Goal: Task Accomplishment & Management: Use online tool/utility

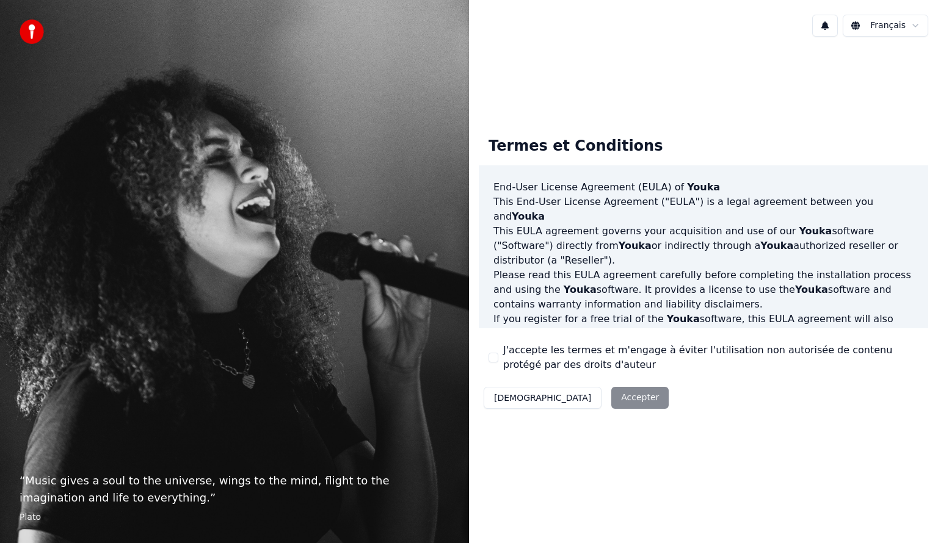
click at [573, 391] on div "Décliner Accepter" at bounding box center [576, 398] width 195 height 32
click at [505, 357] on label "J'accepte les termes et m'engage à éviter l'utilisation non autorisée de conten…" at bounding box center [710, 357] width 415 height 29
click at [498, 357] on button "J'accepte les termes et m'engage à éviter l'utilisation non autorisée de conten…" at bounding box center [493, 358] width 10 height 10
click at [611, 400] on button "Accepter" at bounding box center [639, 398] width 57 height 22
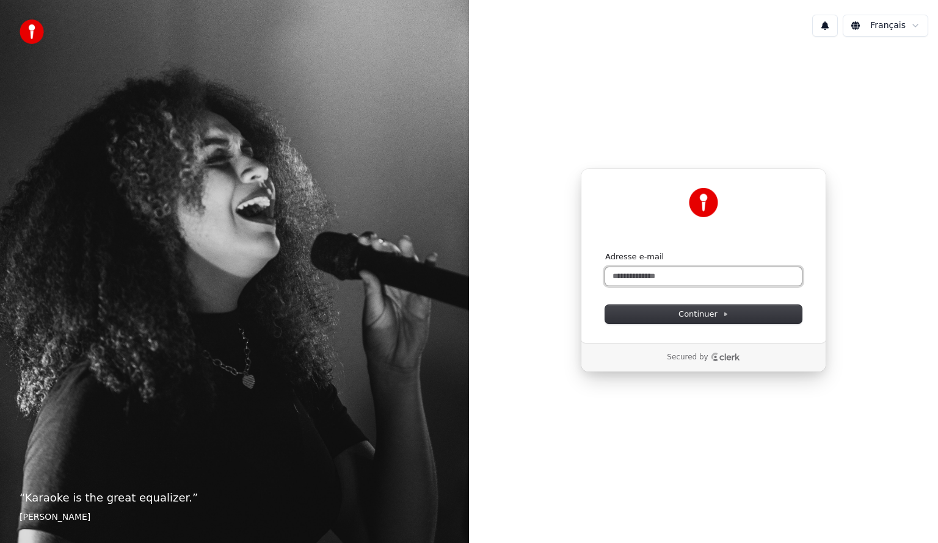
click at [635, 272] on input "Adresse e-mail" at bounding box center [703, 276] width 197 height 18
click at [695, 310] on span "Continuer" at bounding box center [703, 314] width 50 height 11
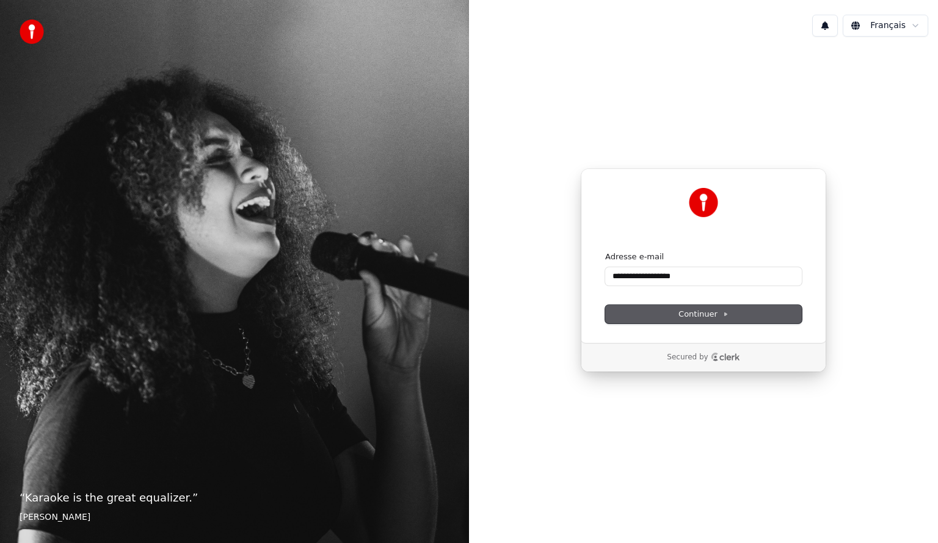
type input "**********"
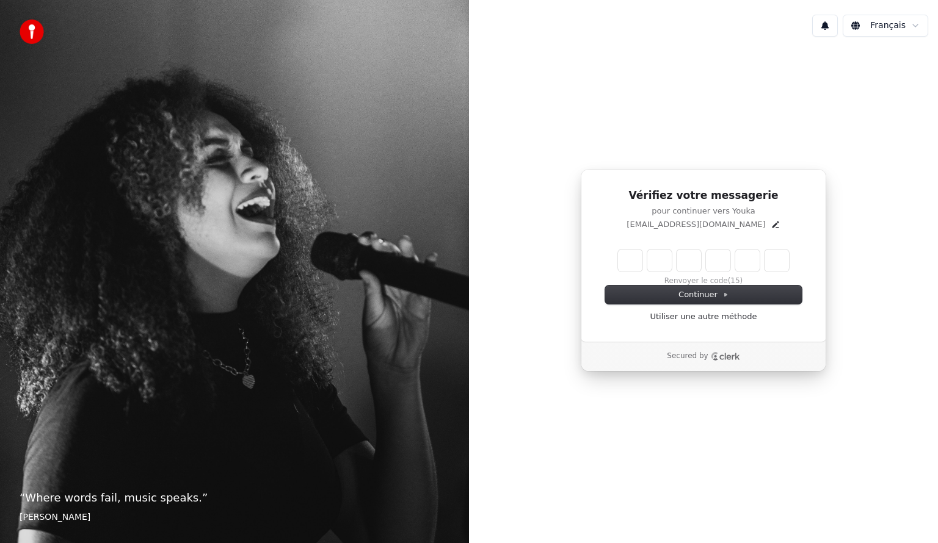
click at [631, 259] on input "Enter verification code" at bounding box center [703, 261] width 171 height 22
paste input "******"
type input "******"
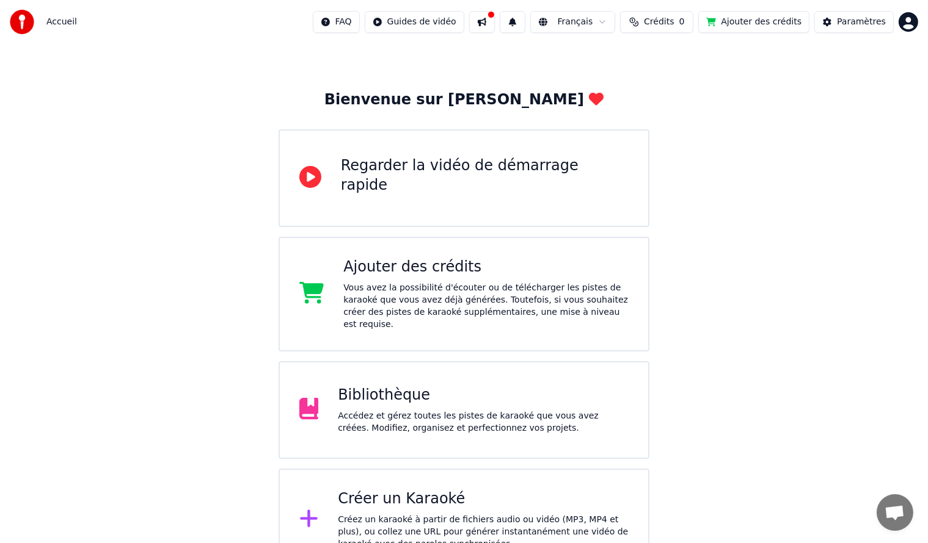
scroll to position [42, 0]
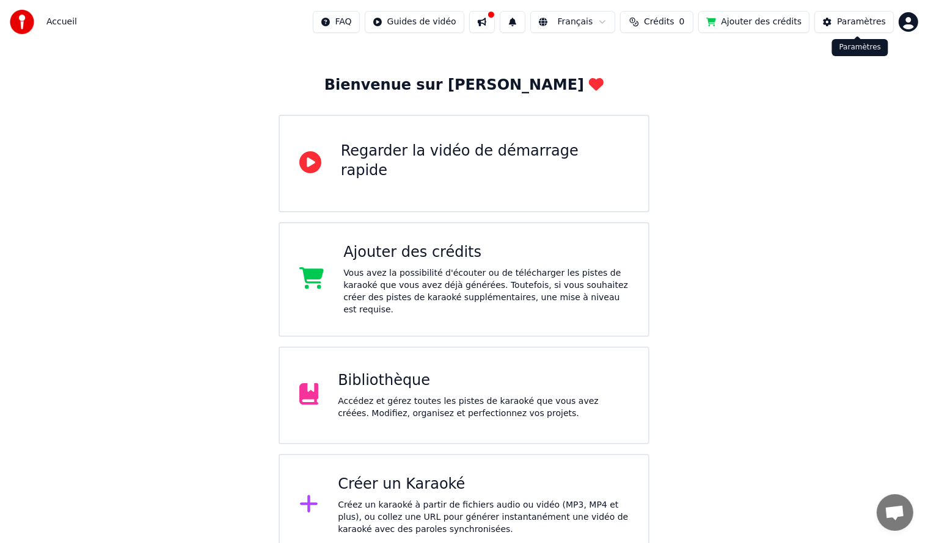
click at [852, 22] on div "Paramètres" at bounding box center [861, 22] width 49 height 12
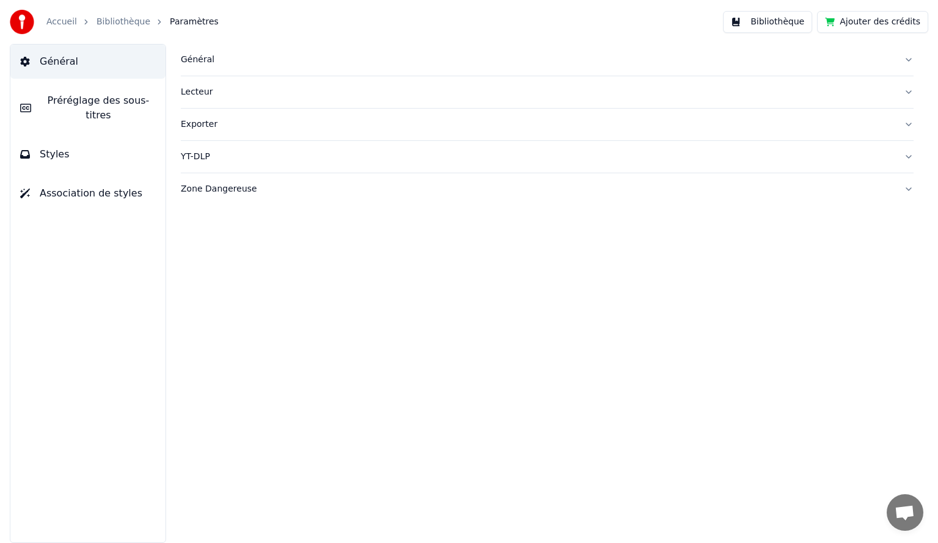
click at [225, 187] on div "Zone Dangereuse" at bounding box center [537, 189] width 713 height 12
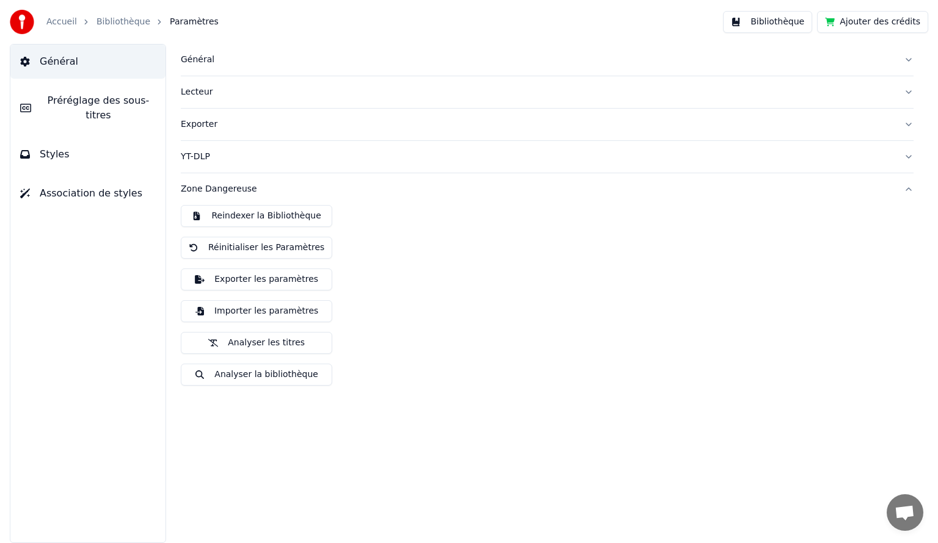
click at [234, 247] on button "Réinitialiser les Paramètres" at bounding box center [256, 248] width 151 height 22
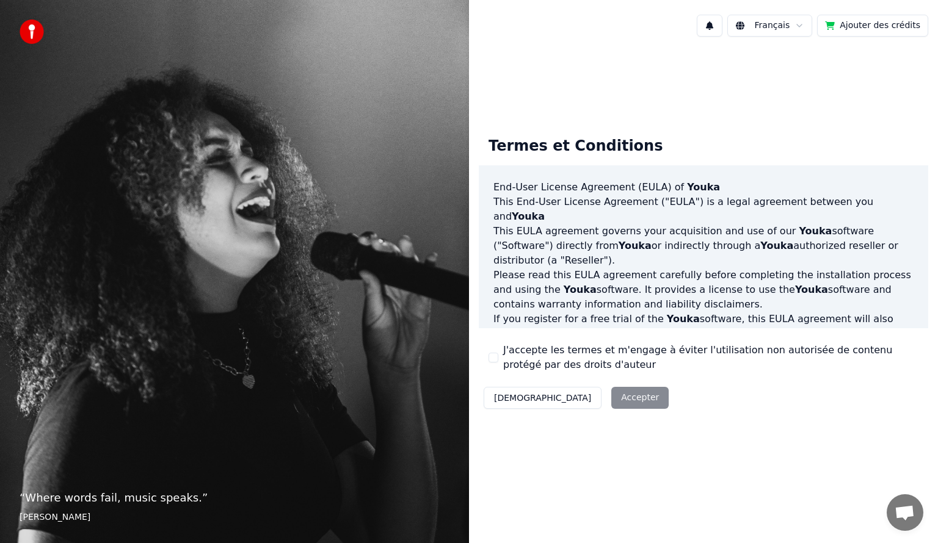
click at [501, 361] on div "J'accepte les termes et m'engage à éviter l'utilisation non autorisée de conten…" at bounding box center [703, 357] width 430 height 29
click at [488, 357] on button "J'accepte les termes et m'engage à éviter l'utilisation non autorisée de conten…" at bounding box center [493, 358] width 10 height 10
click at [611, 396] on button "Accepter" at bounding box center [639, 398] width 57 height 22
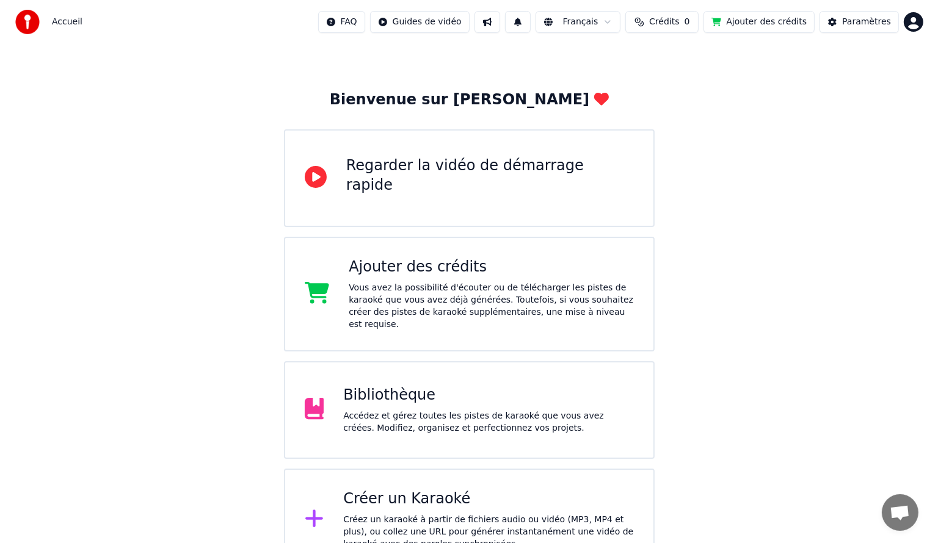
scroll to position [42, 0]
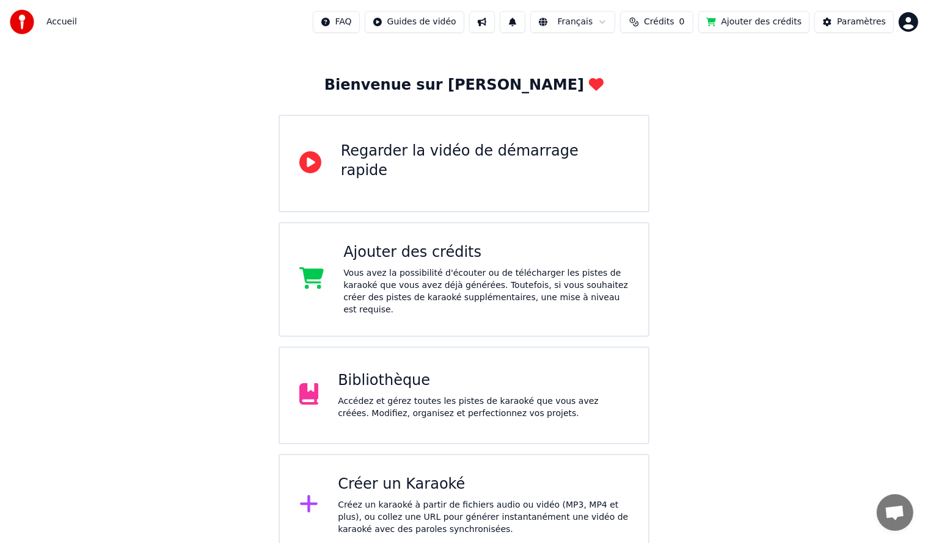
click at [380, 476] on div "Créer un Karaoké" at bounding box center [483, 485] width 291 height 20
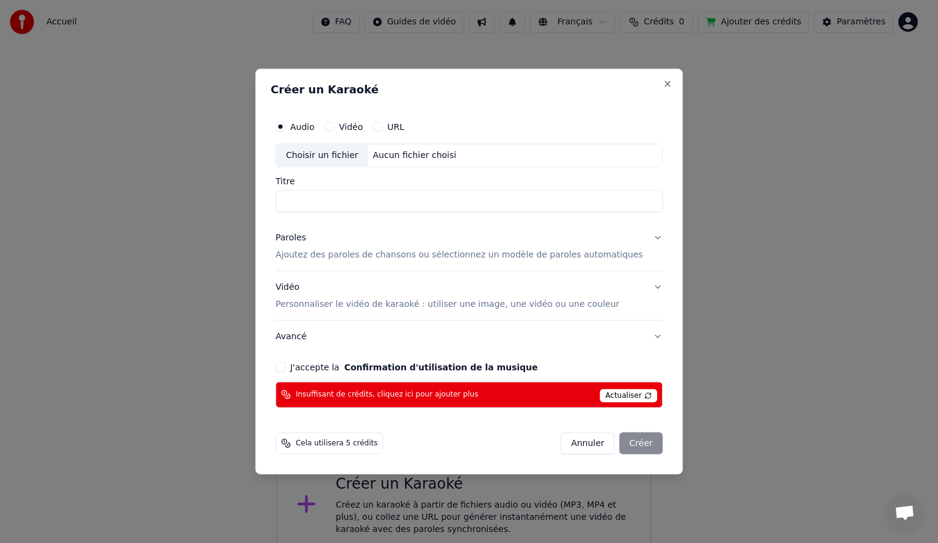
click at [349, 391] on span "Insuffisant de crédits, cliquez ici pour ajouter plus" at bounding box center [387, 395] width 183 height 10
click at [285, 369] on button "J'accepte la Confirmation d'utilisation de la musique" at bounding box center [280, 367] width 10 height 10
click at [388, 394] on span "Insuffisant de crédits, cliquez ici pour ajouter plus" at bounding box center [387, 395] width 183 height 10
